Goal: Navigation & Orientation: Find specific page/section

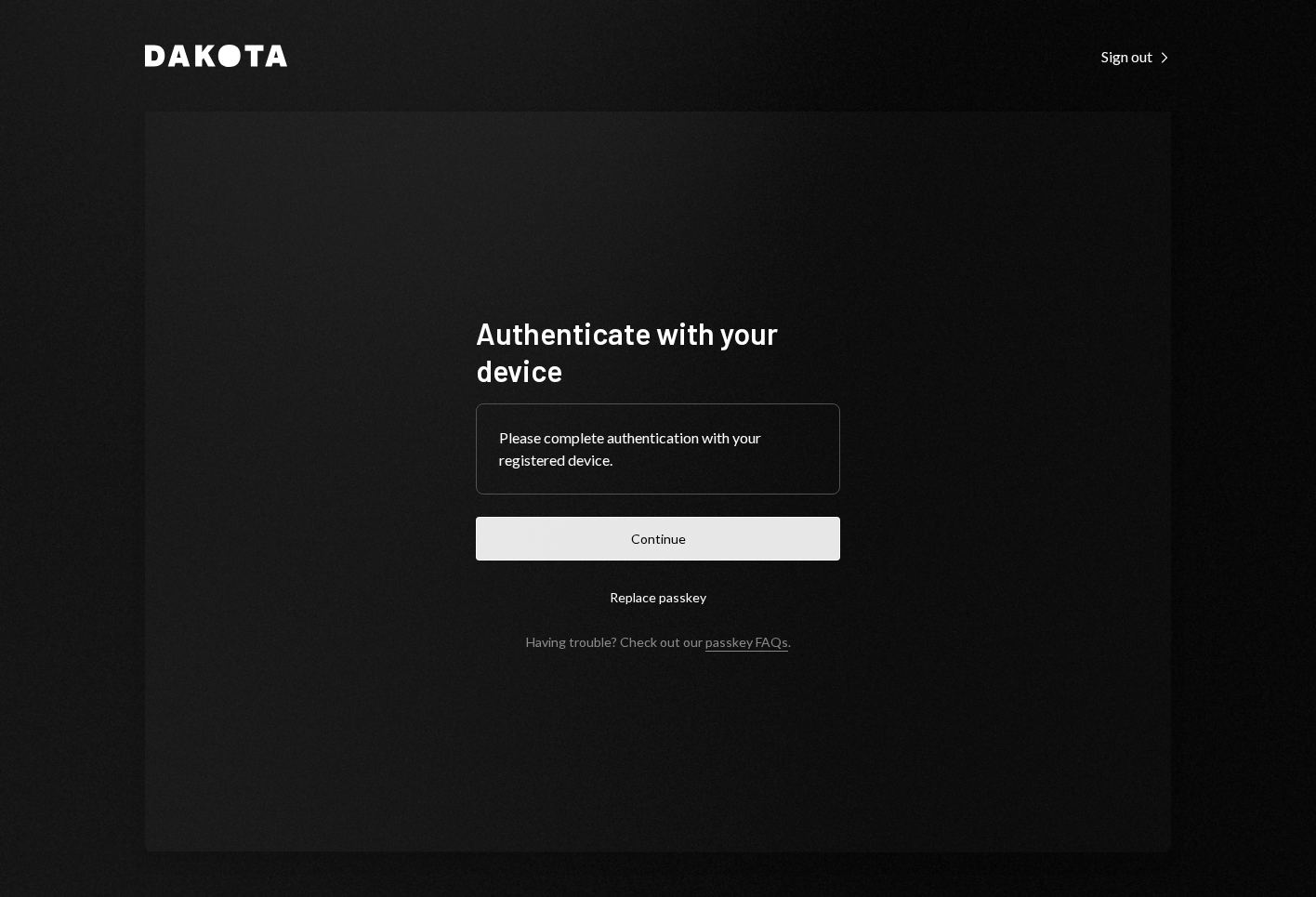
click at [694, 544] on button "Continue" at bounding box center [657, 539] width 364 height 43
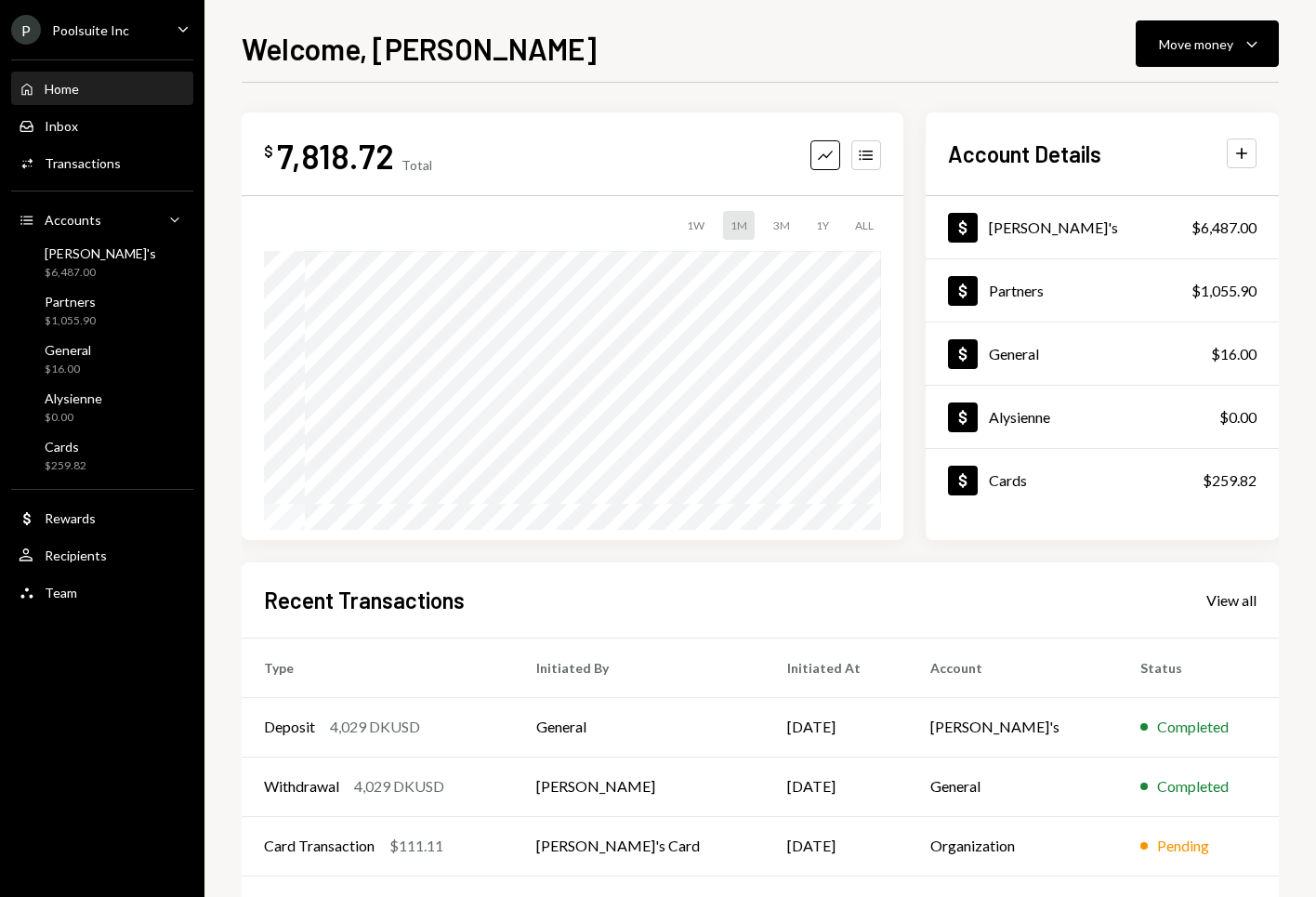
click at [78, 384] on div "Home Home Inbox Inbox Activities Transactions Accounts Accounts Caret Down [PER…" at bounding box center [102, 330] width 204 height 564
click at [87, 367] on div "$16.00" at bounding box center [67, 369] width 46 height 16
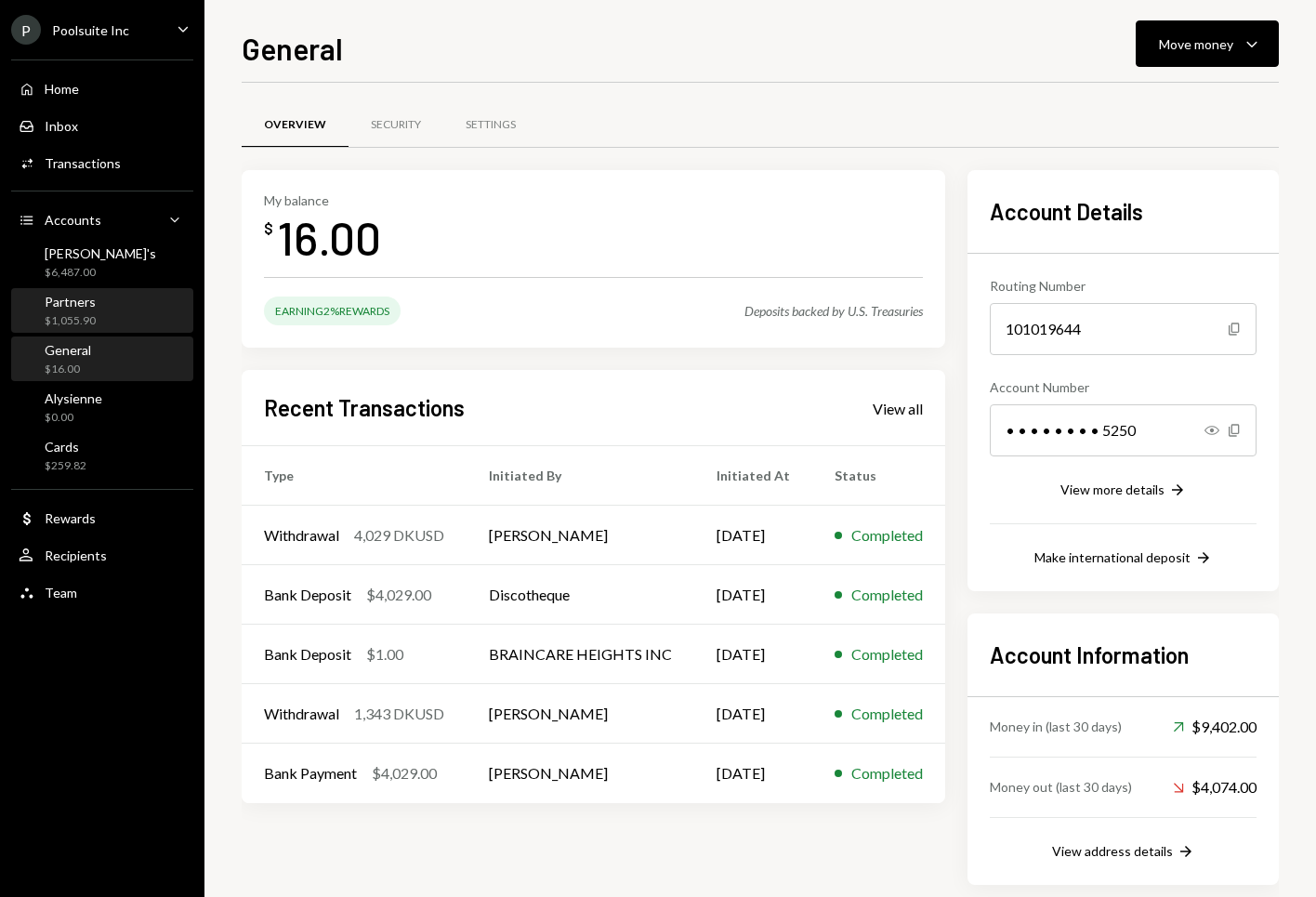
click at [108, 313] on div "Partners $1,055.90" at bounding box center [102, 311] width 167 height 35
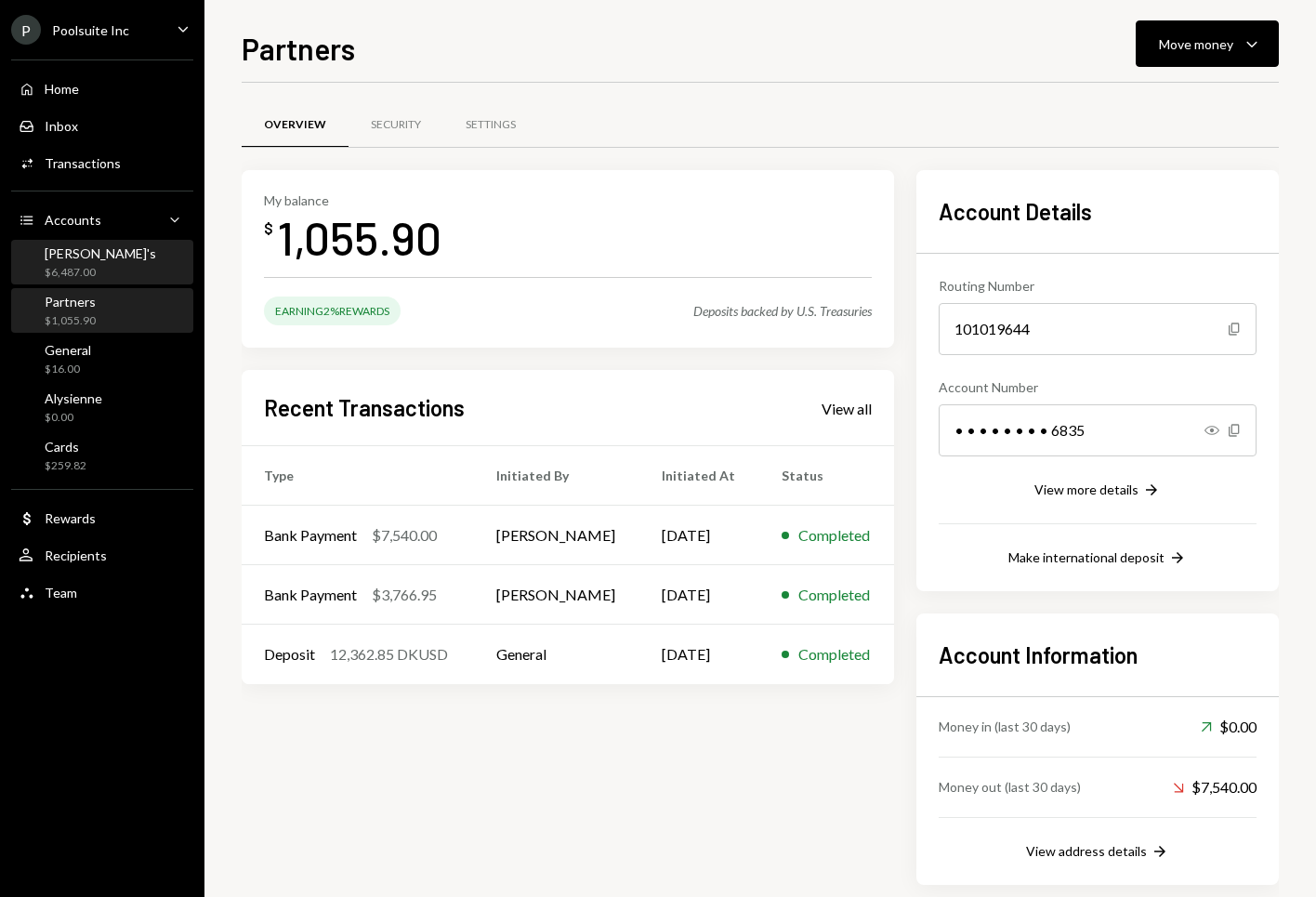
click at [99, 266] on div "[PERSON_NAME]'s $6,487.00" at bounding box center [102, 263] width 167 height 35
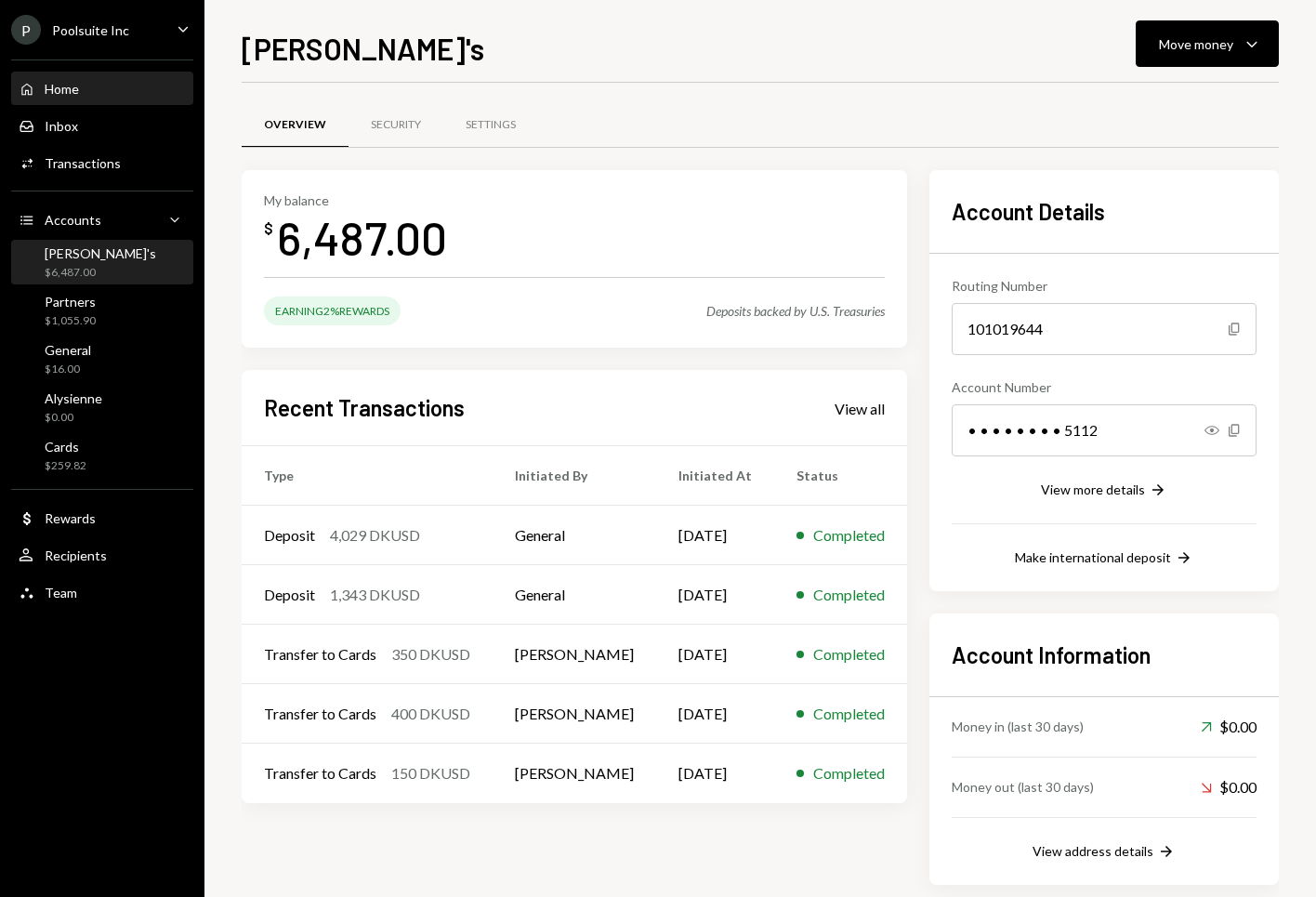
click at [78, 93] on div "Home" at bounding box center [61, 89] width 34 height 16
